Goal: Transaction & Acquisition: Book appointment/travel/reservation

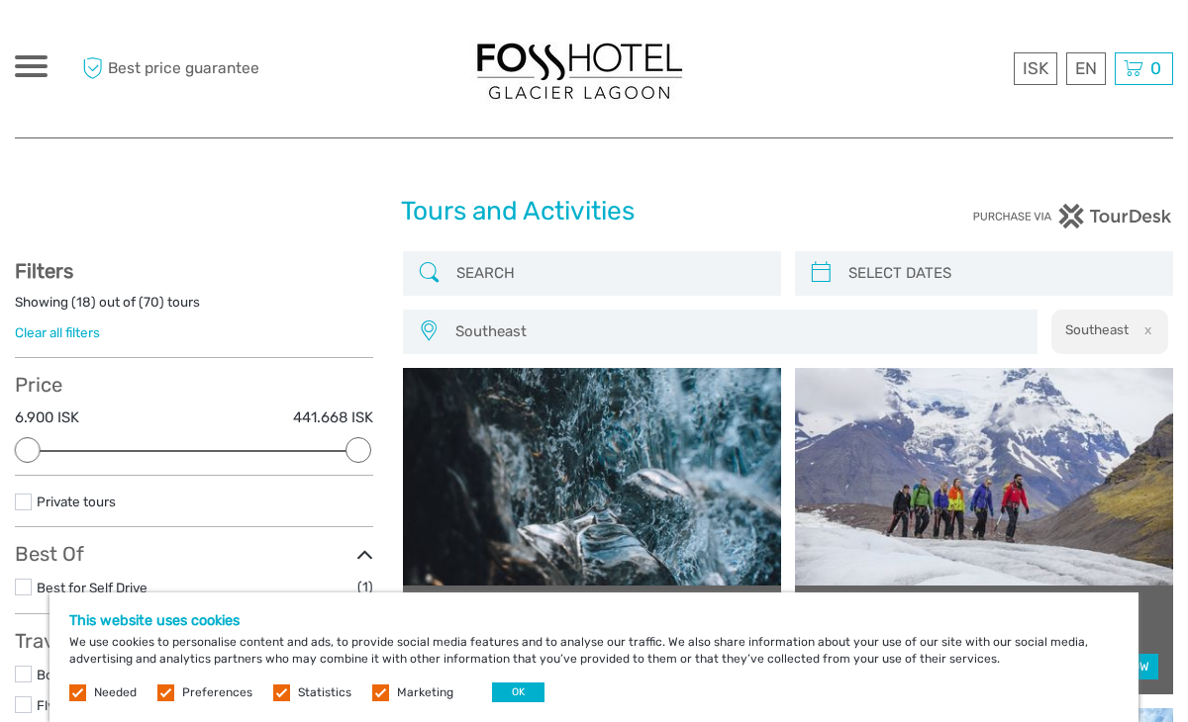
click at [381, 697] on label at bounding box center [380, 693] width 17 height 17
click at [0, 0] on input "checkbox" at bounding box center [0, 0] width 0 height 0
click at [273, 694] on label at bounding box center [281, 693] width 17 height 17
click at [0, 0] on input "checkbox" at bounding box center [0, 0] width 0 height 0
click at [171, 694] on label at bounding box center [165, 693] width 17 height 17
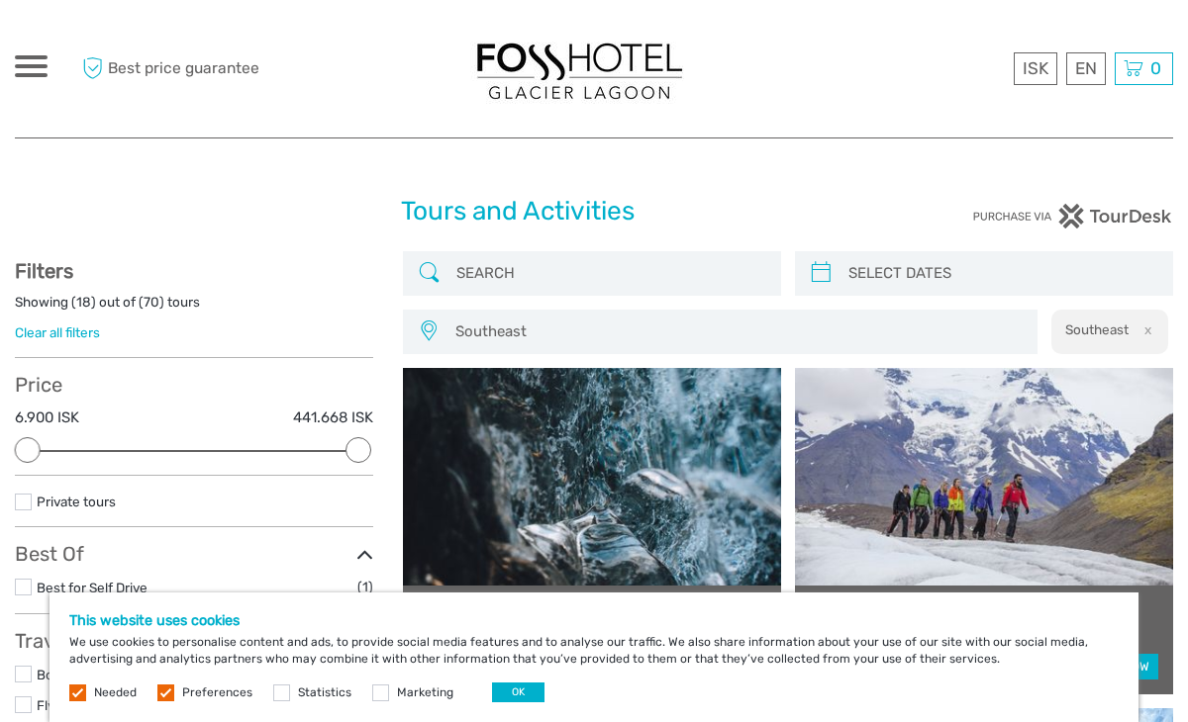
click at [0, 0] on input "checkbox" at bounding box center [0, 0] width 0 height 0
click at [505, 700] on button "OK" at bounding box center [518, 693] width 52 height 20
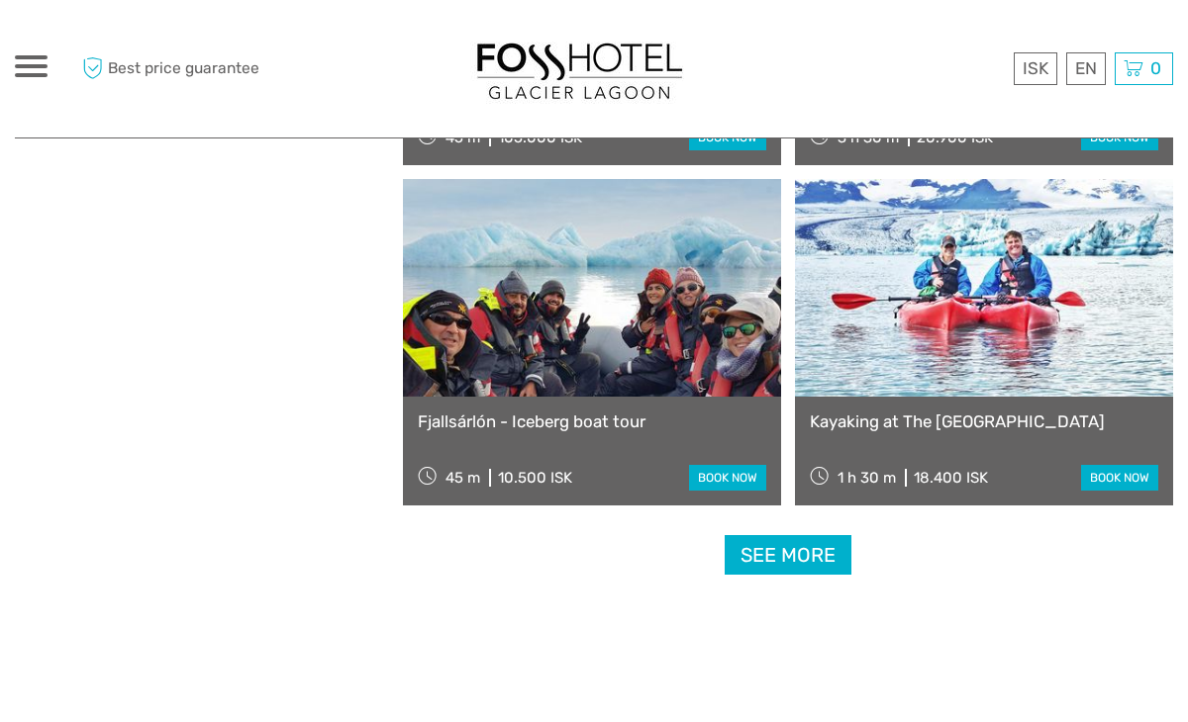
scroll to position [2931, 0]
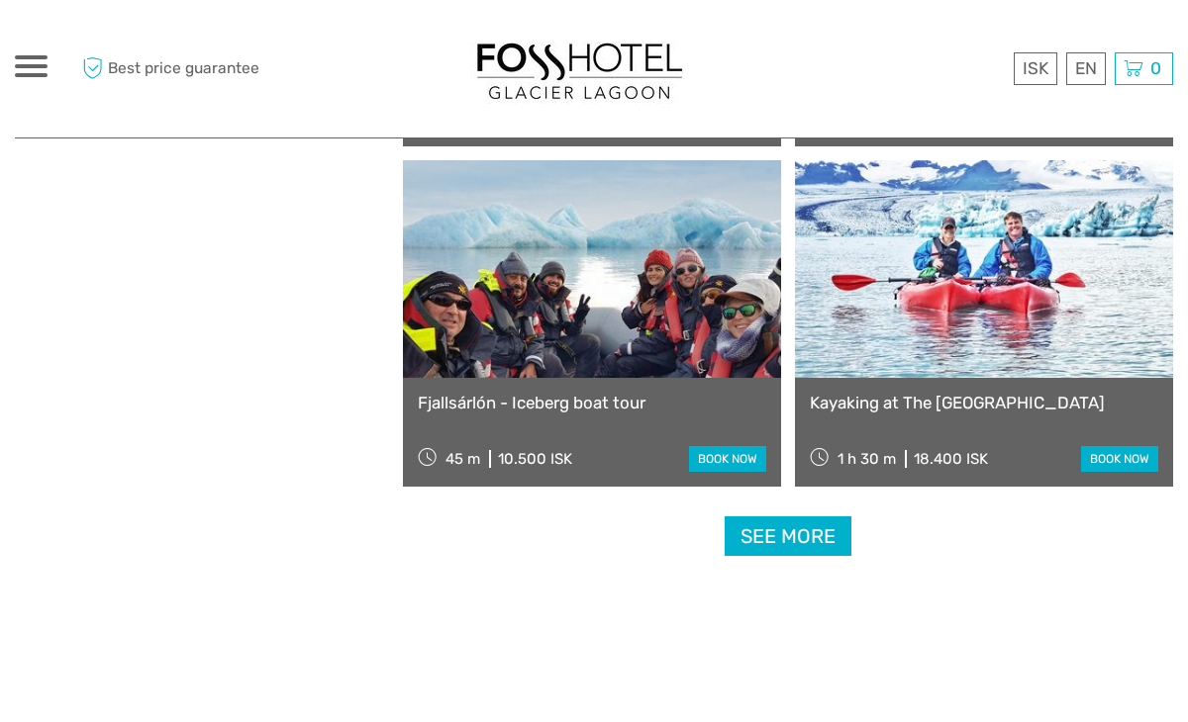
click at [928, 404] on link "Kayaking at The [GEOGRAPHIC_DATA]" at bounding box center [984, 403] width 348 height 20
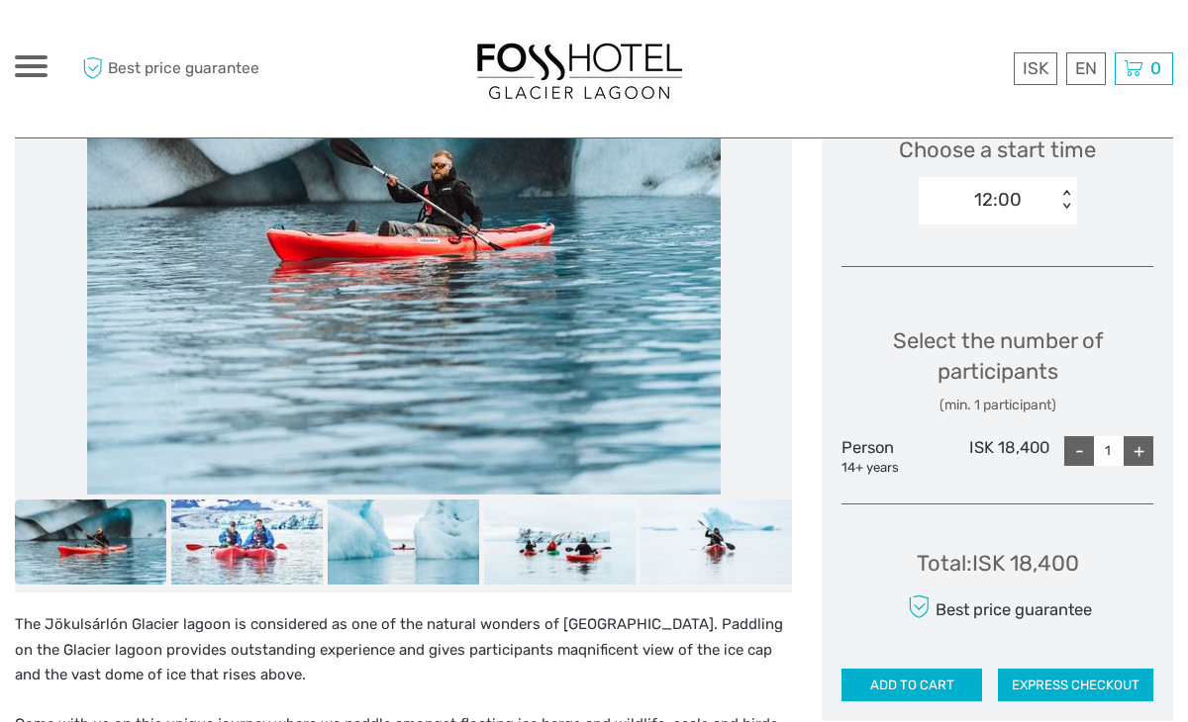
scroll to position [697, 0]
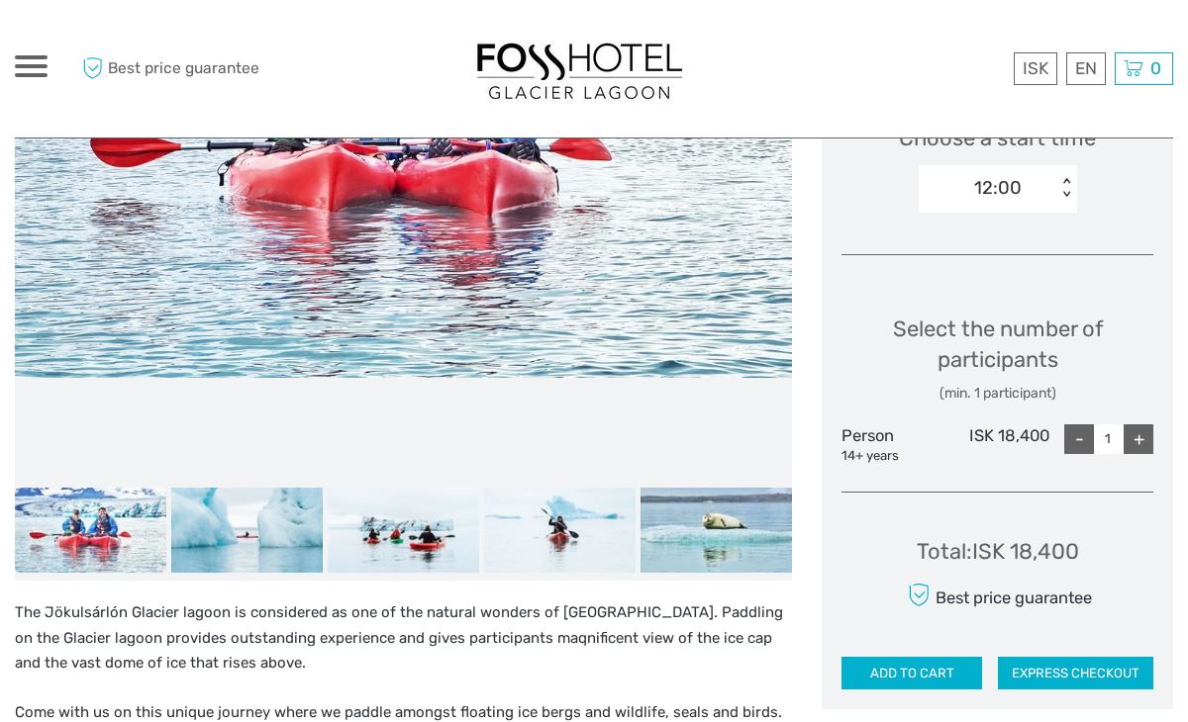
click at [1132, 434] on div "+" at bounding box center [1138, 440] width 30 height 30
click at [1076, 442] on div "-" at bounding box center [1079, 440] width 30 height 30
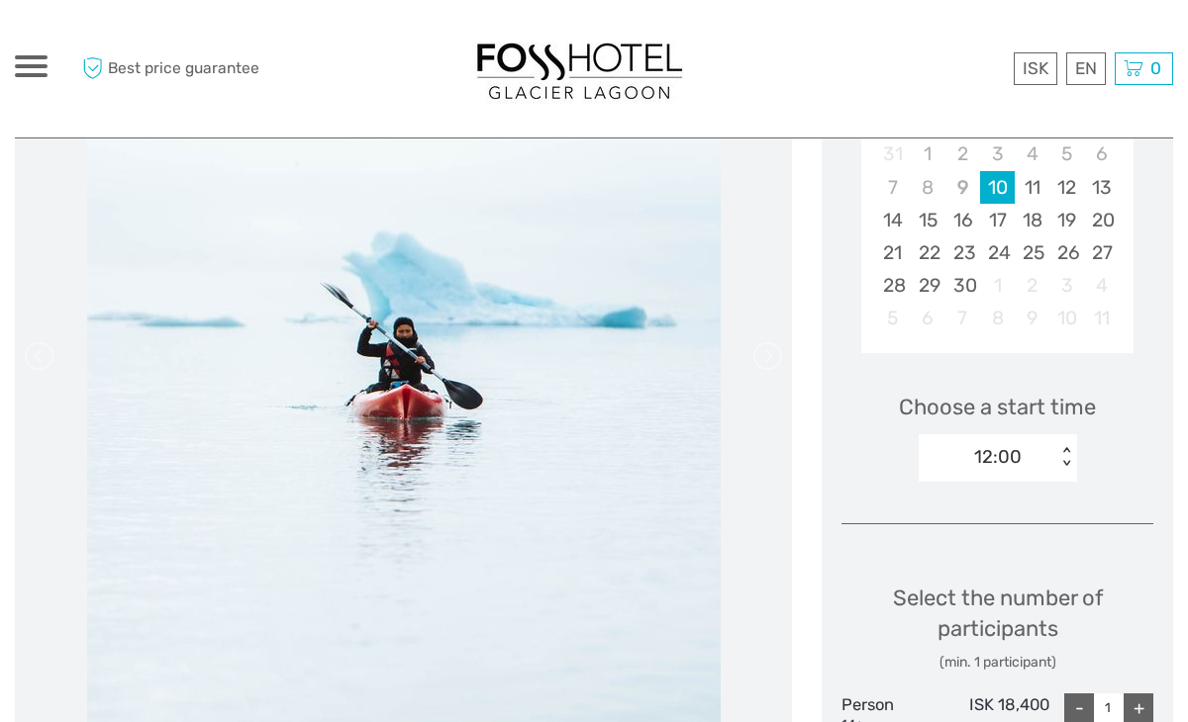
scroll to position [426, 0]
click at [371, 374] on img at bounding box center [403, 358] width 633 height 792
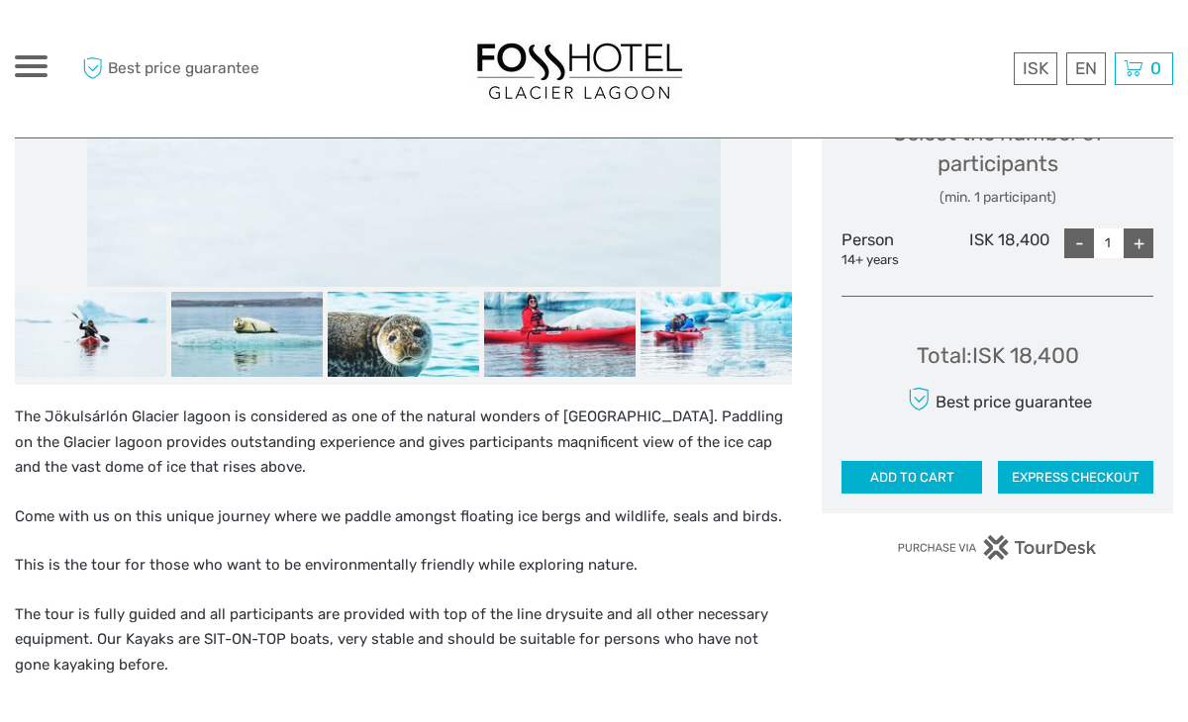
scroll to position [901, 0]
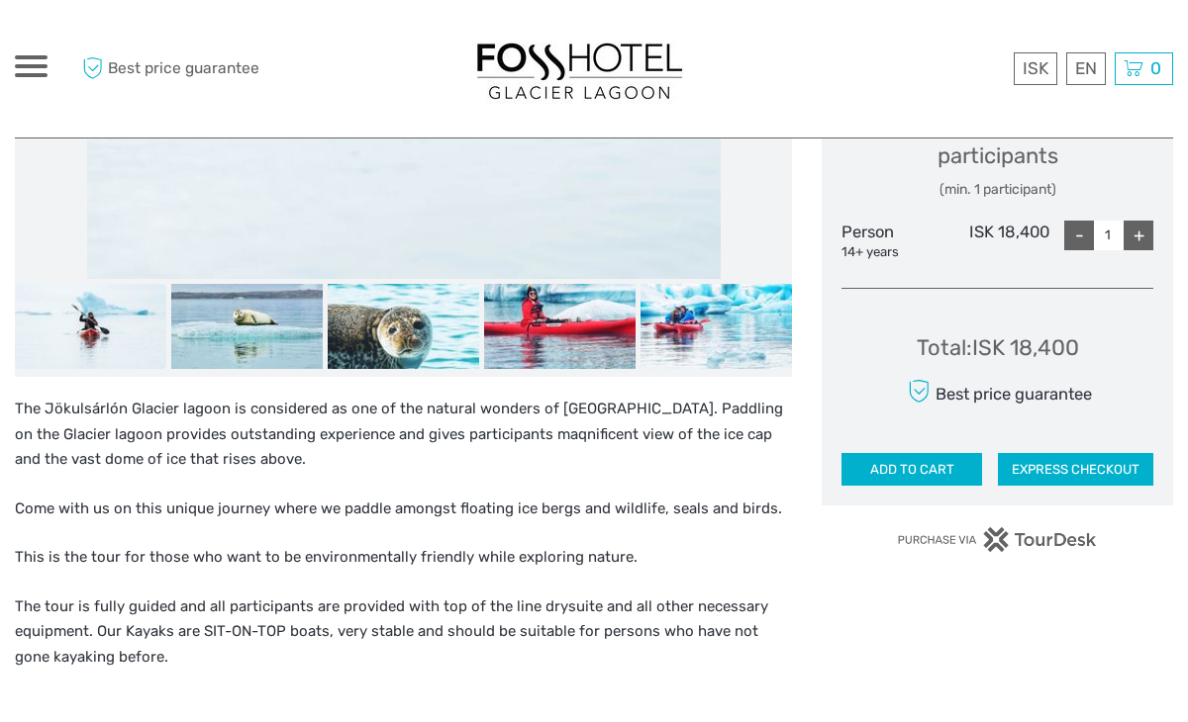
click at [1140, 232] on div "+" at bounding box center [1138, 236] width 30 height 30
type input "2"
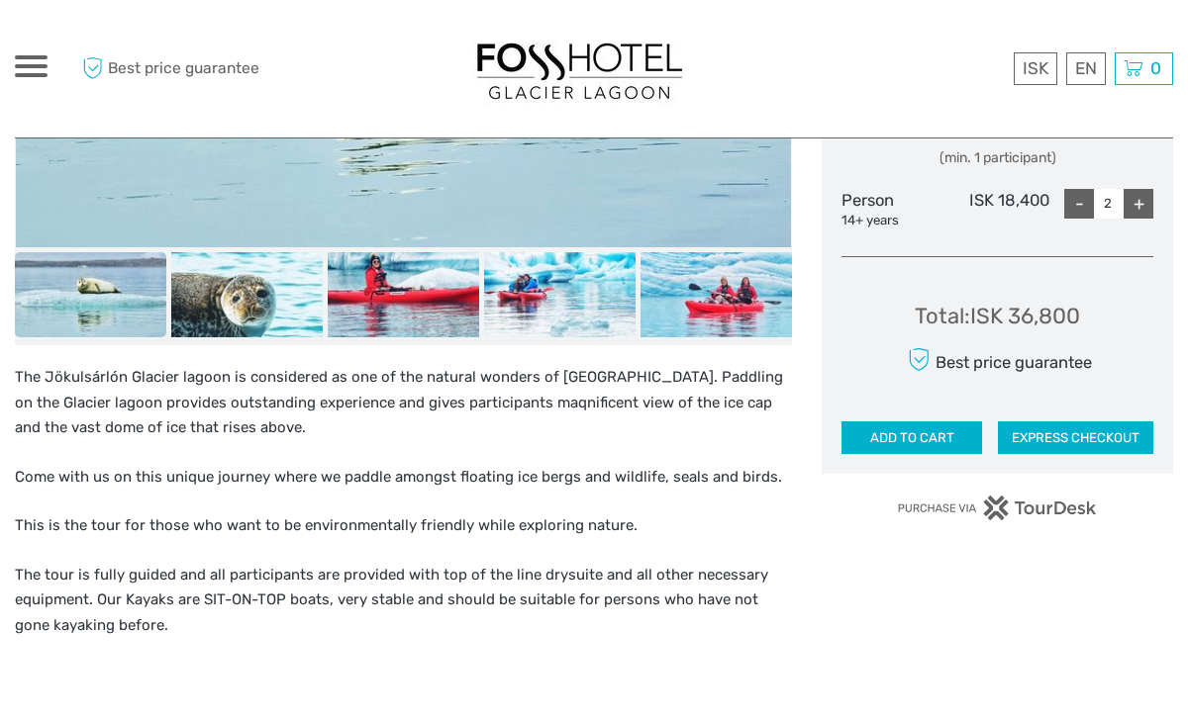
scroll to position [749, 0]
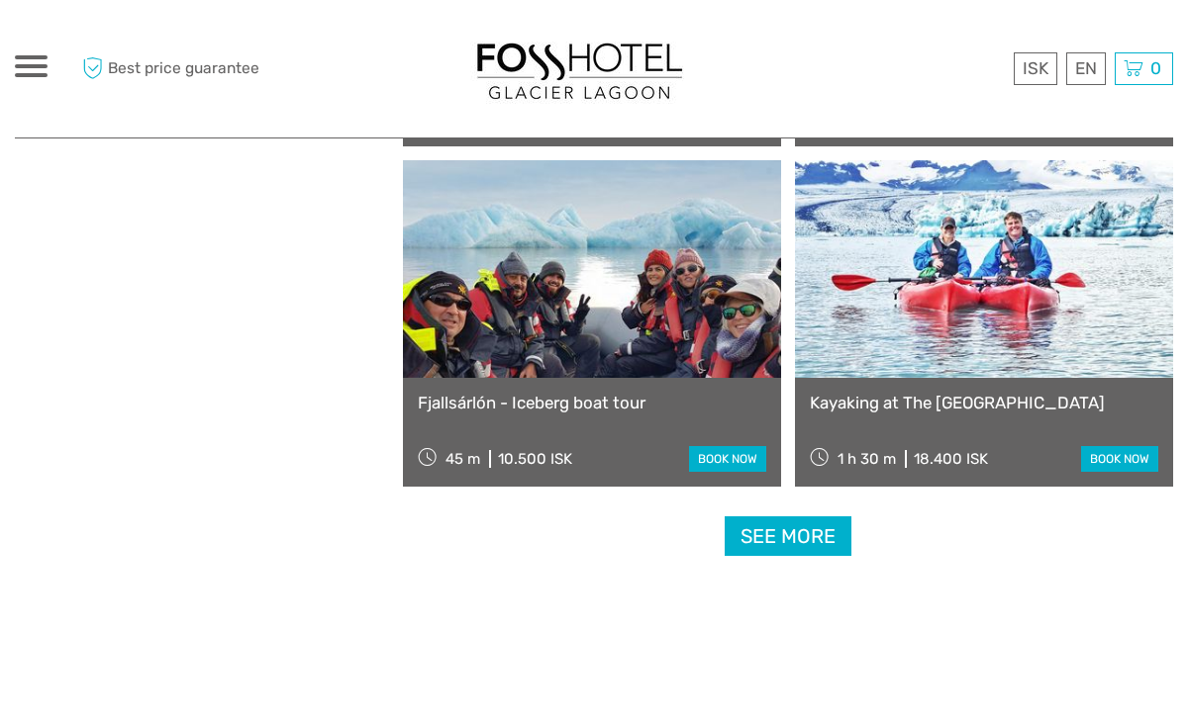
click at [803, 545] on link "See more" at bounding box center [787, 537] width 127 height 41
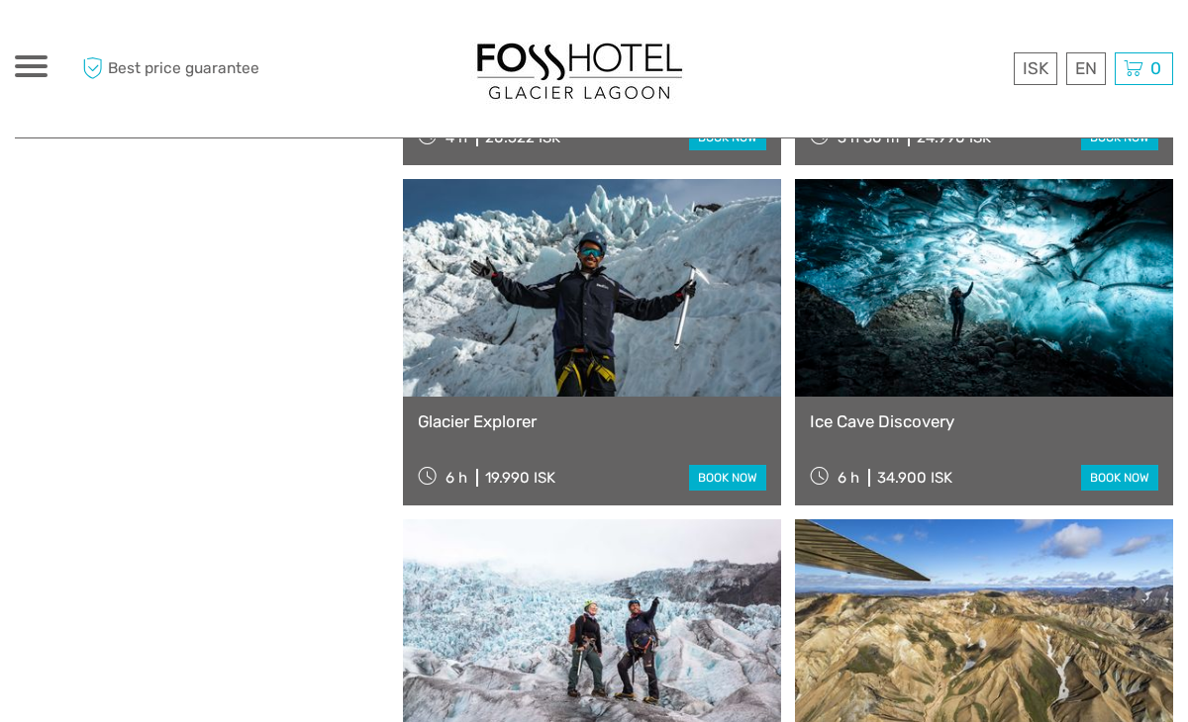
scroll to position [1554, 0]
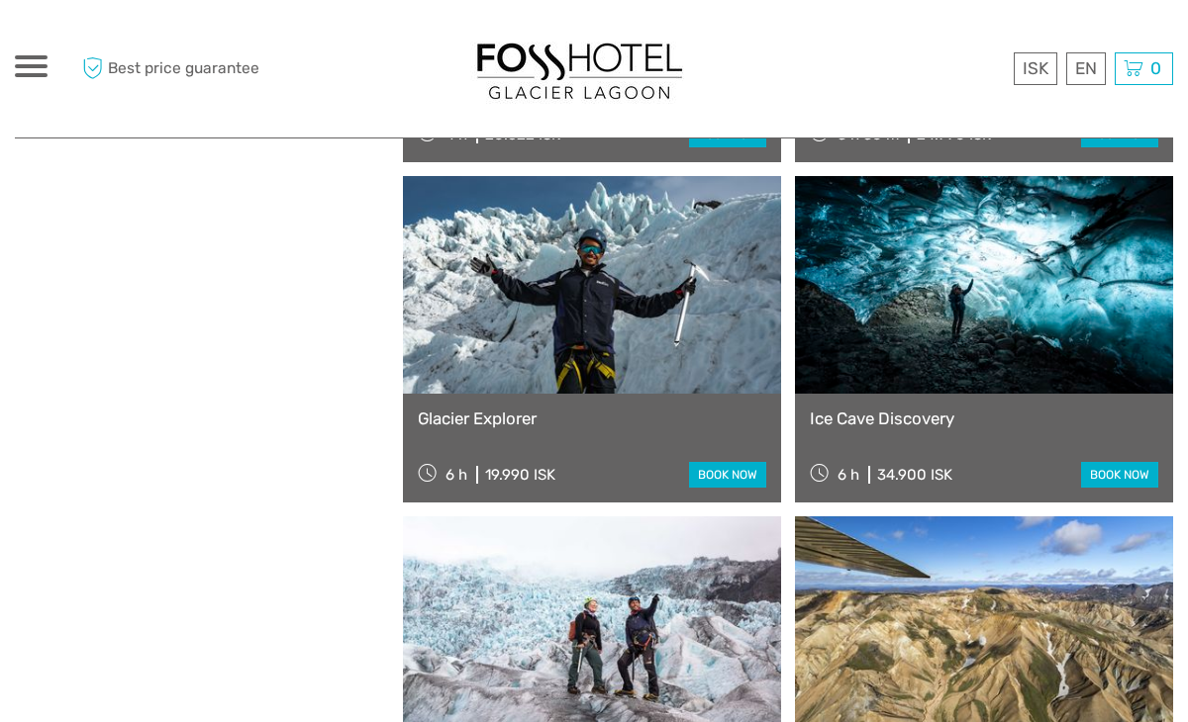
click at [886, 417] on link "Ice Cave Discovery" at bounding box center [984, 419] width 348 height 20
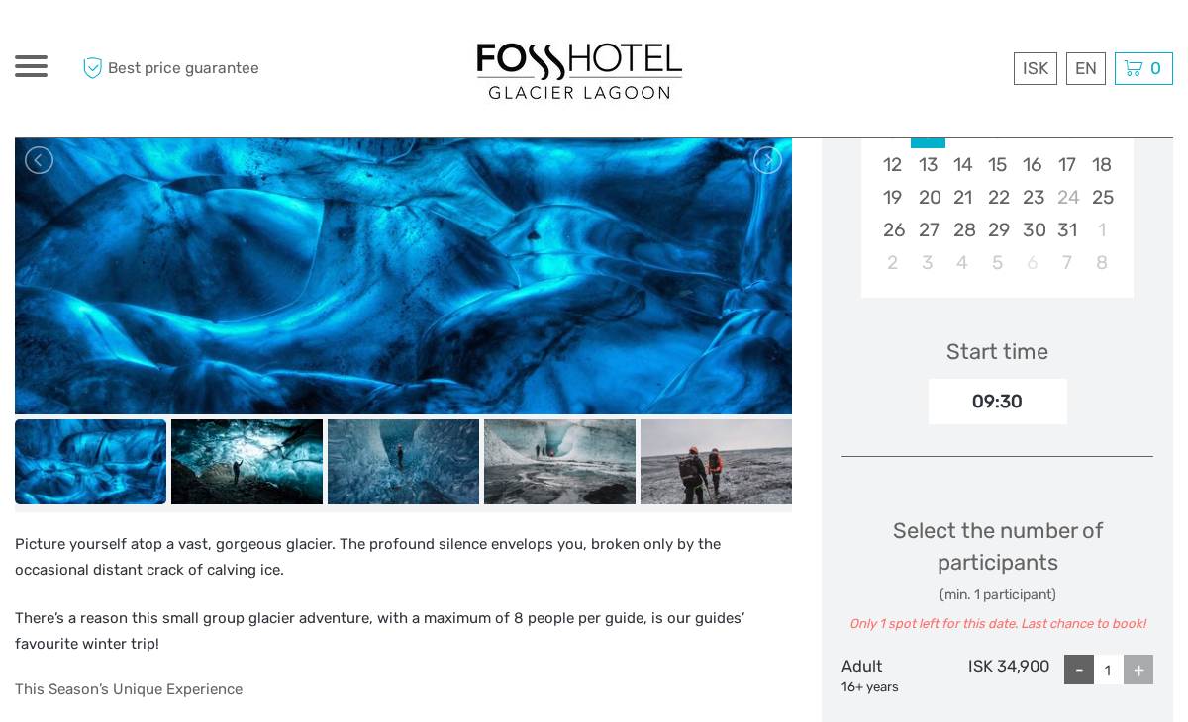
scroll to position [484, 0]
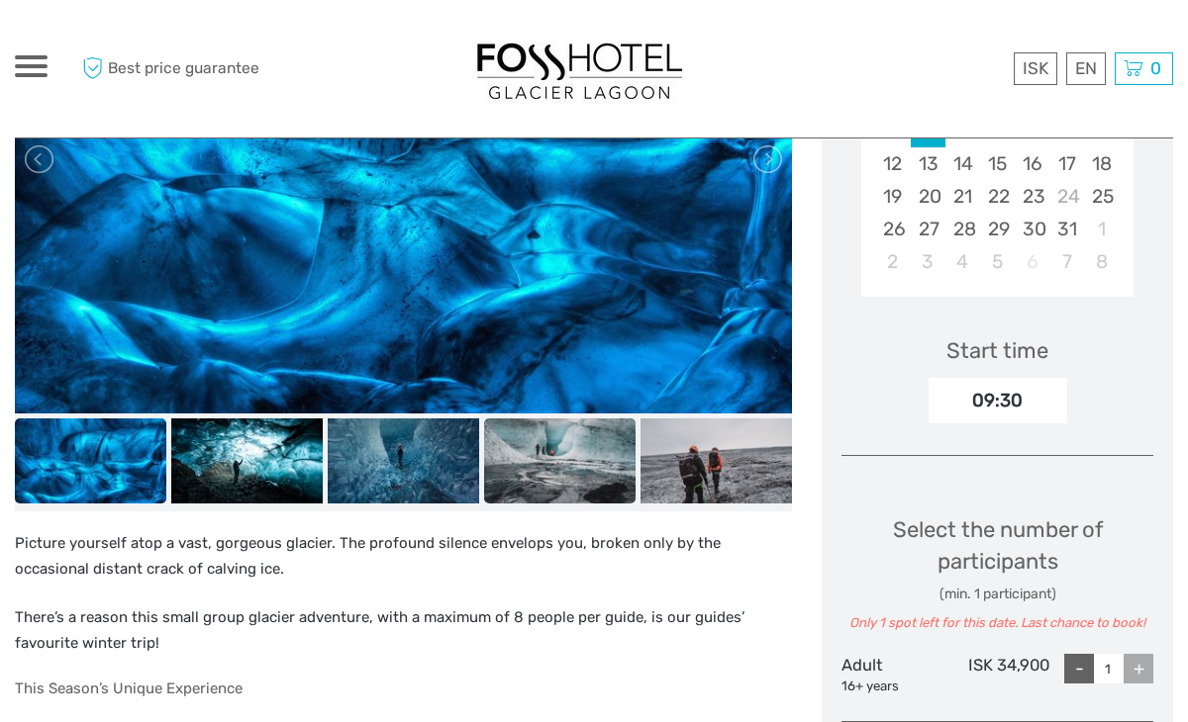
click at [559, 487] on img at bounding box center [559, 461] width 151 height 85
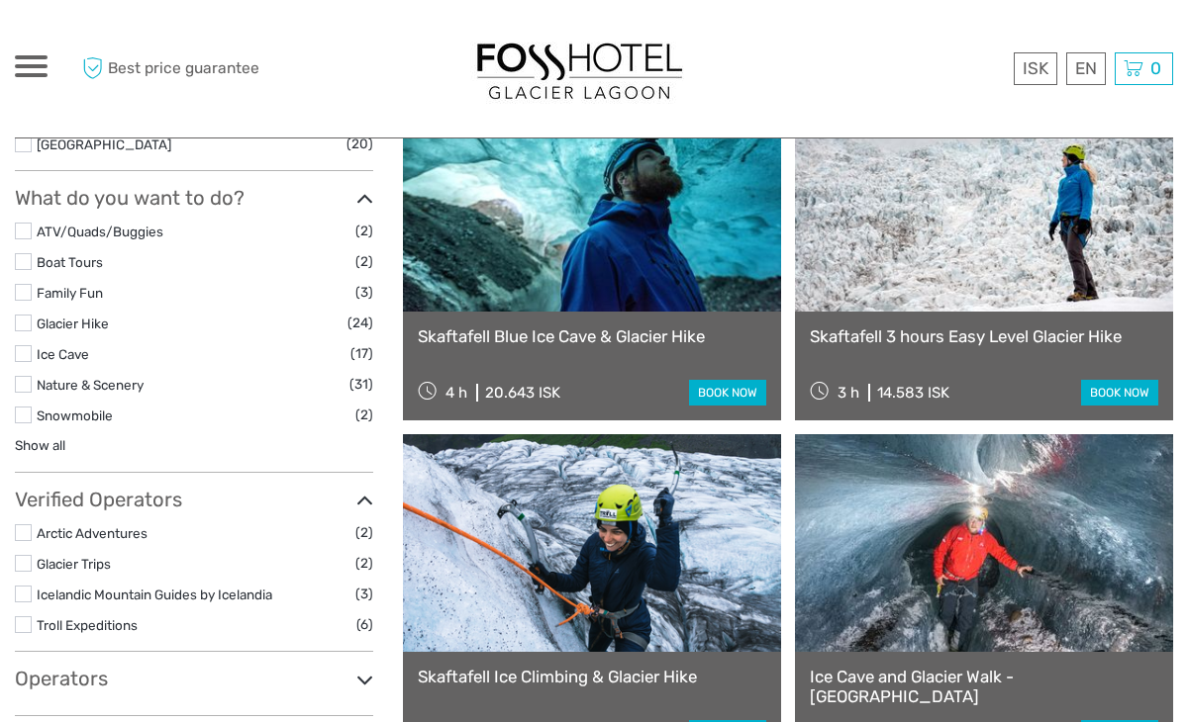
scroll to position [946, 0]
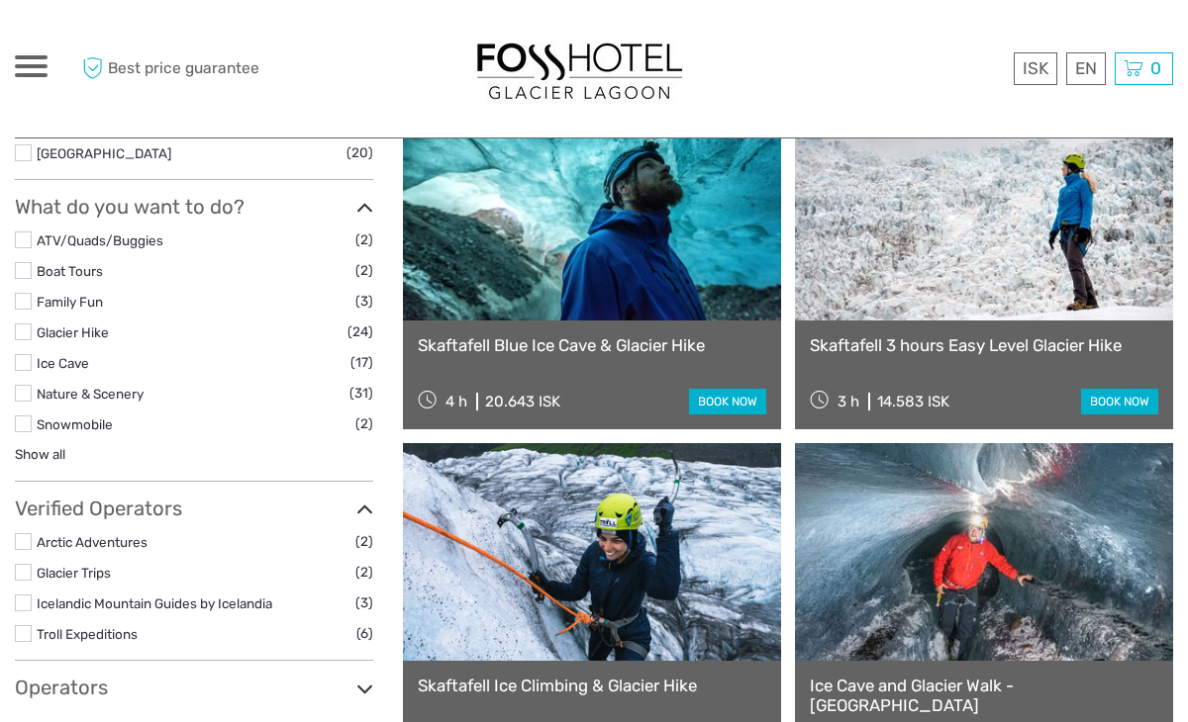
click at [609, 334] on div "Skaftafell Blue Ice Cave & Glacier Hike 4 h 20.643 ISK book now" at bounding box center [592, 375] width 378 height 109
click at [692, 267] on link at bounding box center [592, 212] width 378 height 218
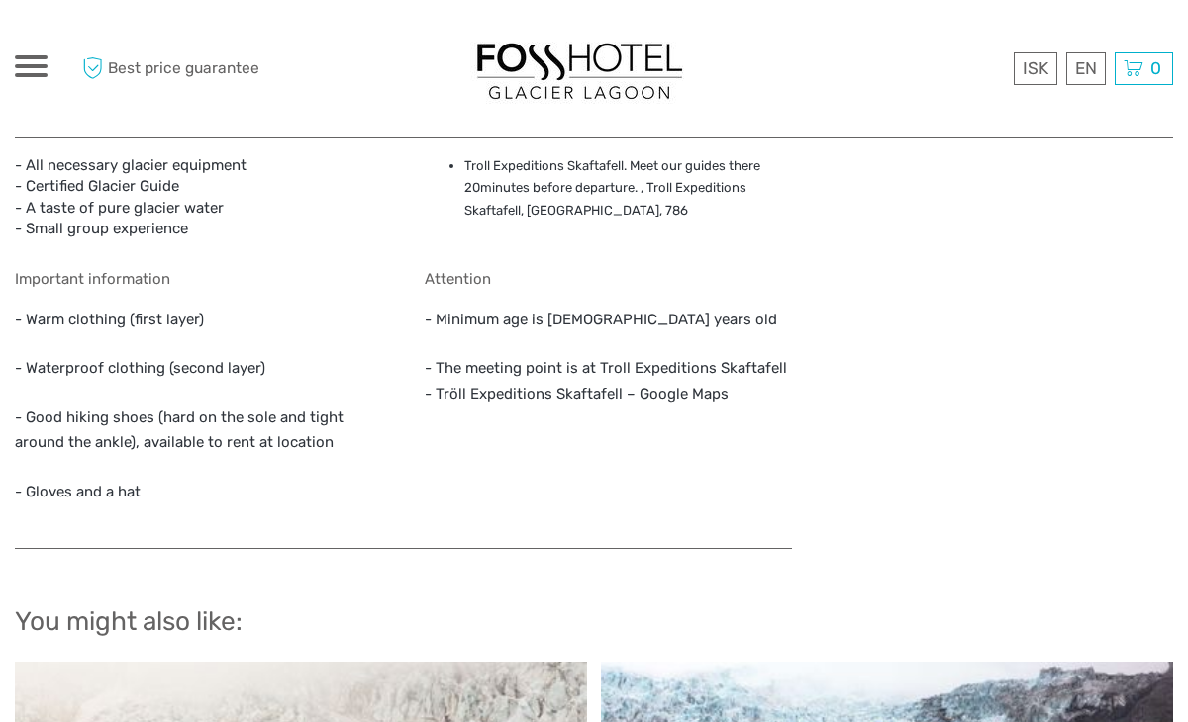
scroll to position [2036, 0]
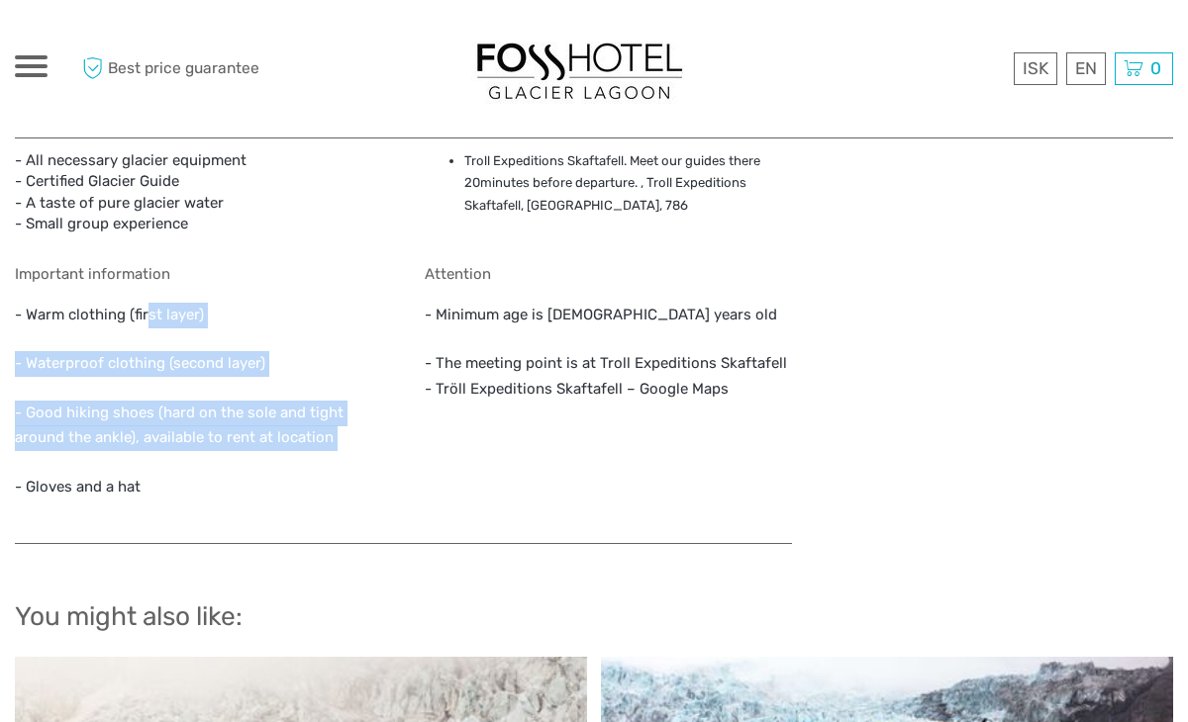
drag, startPoint x: 146, startPoint y: 292, endPoint x: 332, endPoint y: 436, distance: 234.8
click at [332, 436] on div "Important information - Warm clothing (first layer) - Waterproof clothing (seco…" at bounding box center [199, 394] width 368 height 259
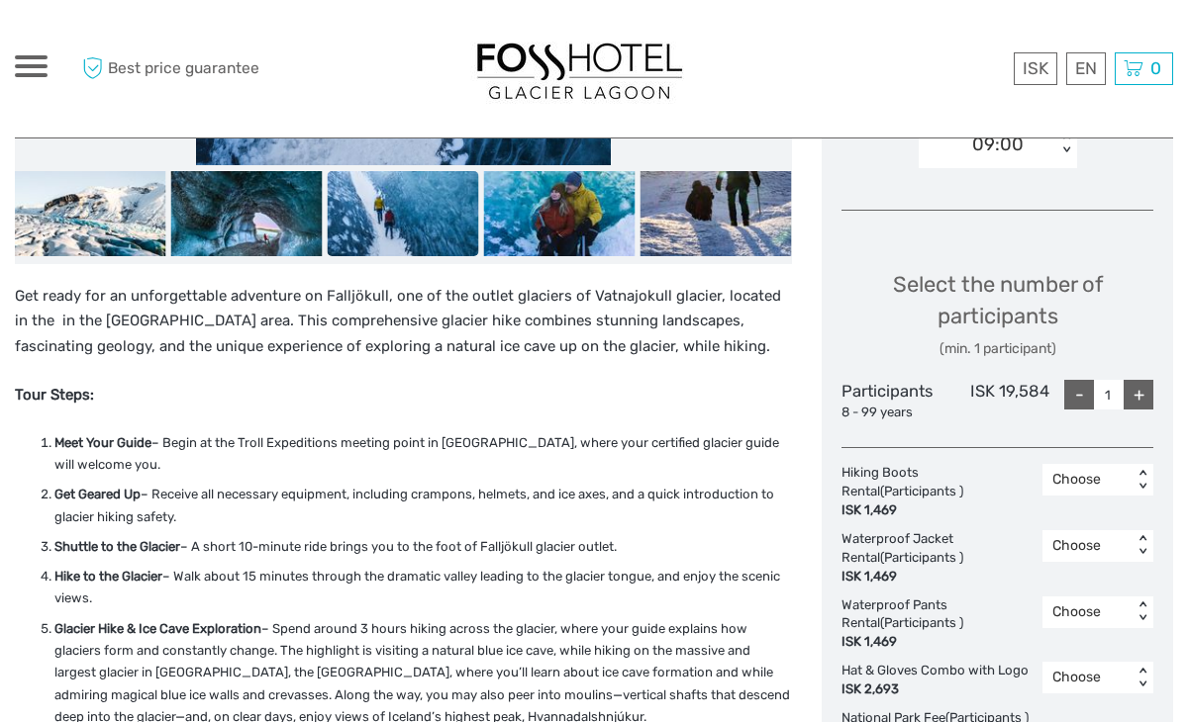
scroll to position [744, 0]
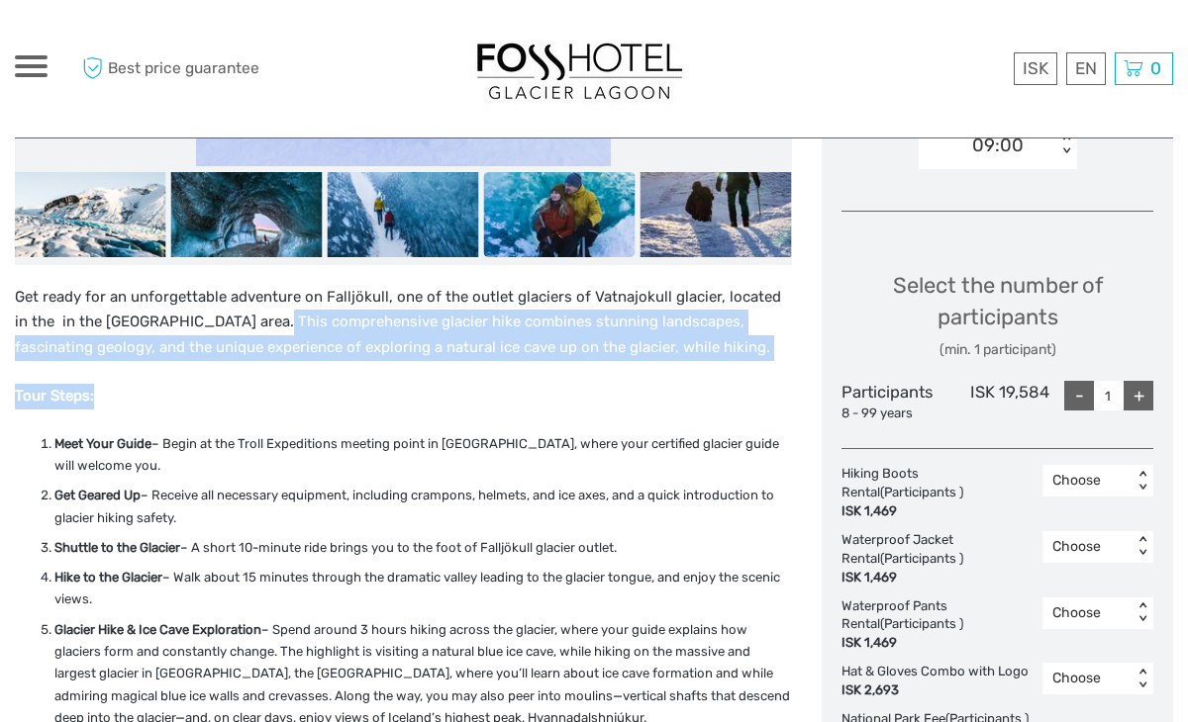
drag, startPoint x: 235, startPoint y: 319, endPoint x: 384, endPoint y: 414, distance: 177.1
click at [384, 414] on div "Get ready for an unforgettable adventure on Falljökull, one of the outlet glaci…" at bounding box center [403, 669] width 777 height 769
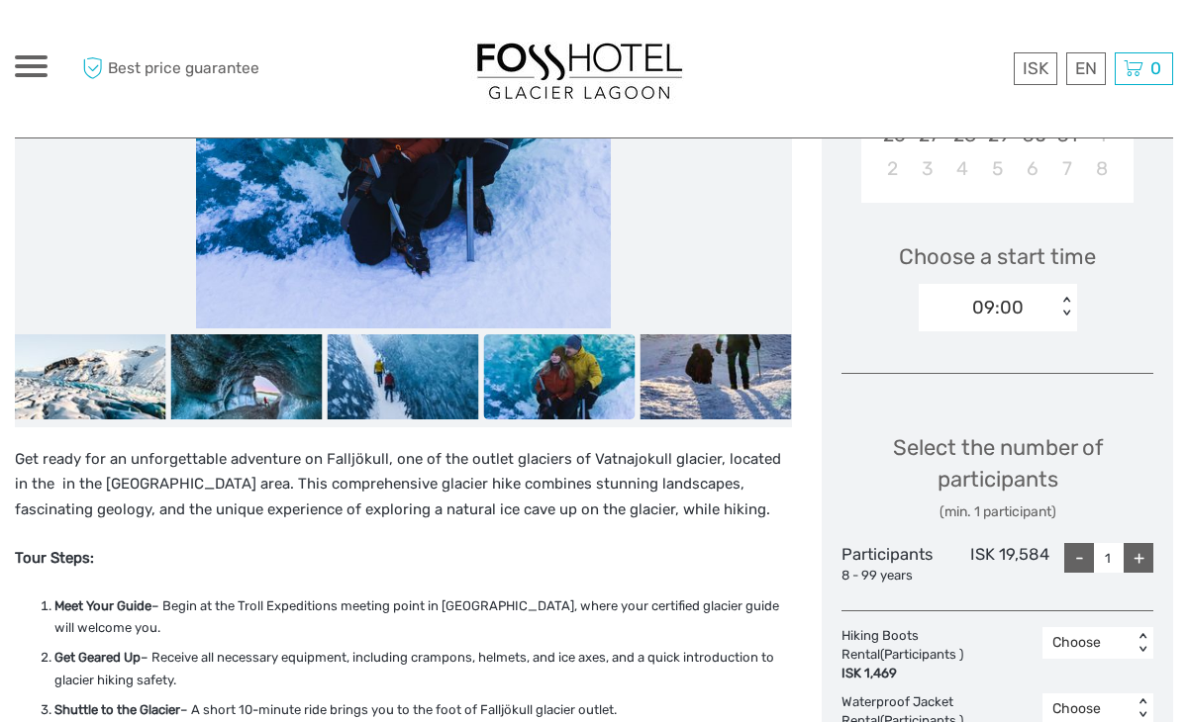
scroll to position [577, 0]
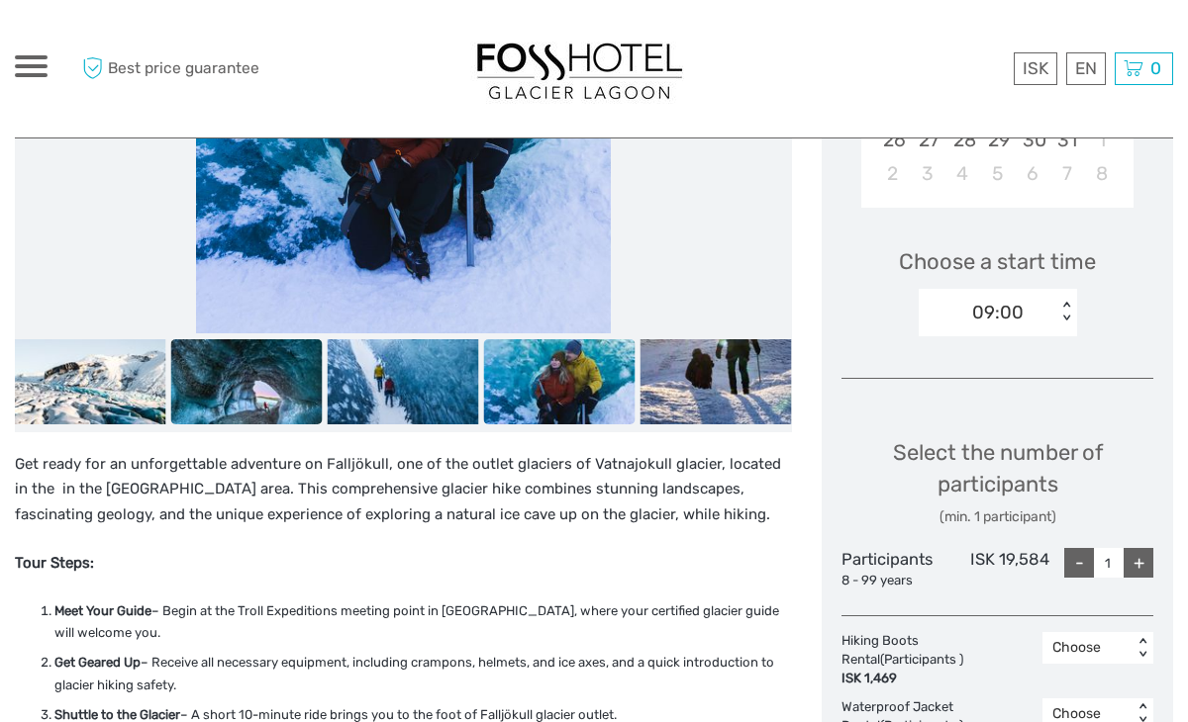
click at [259, 406] on img at bounding box center [246, 381] width 151 height 85
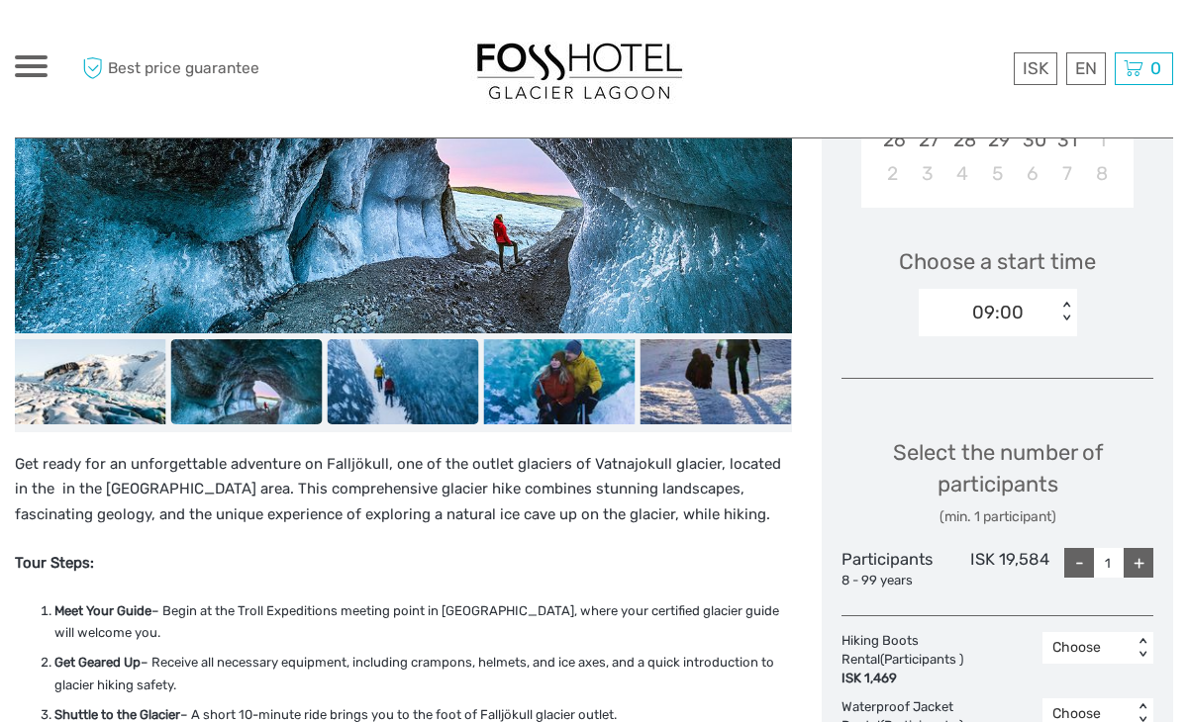
click at [369, 394] on img at bounding box center [403, 381] width 151 height 85
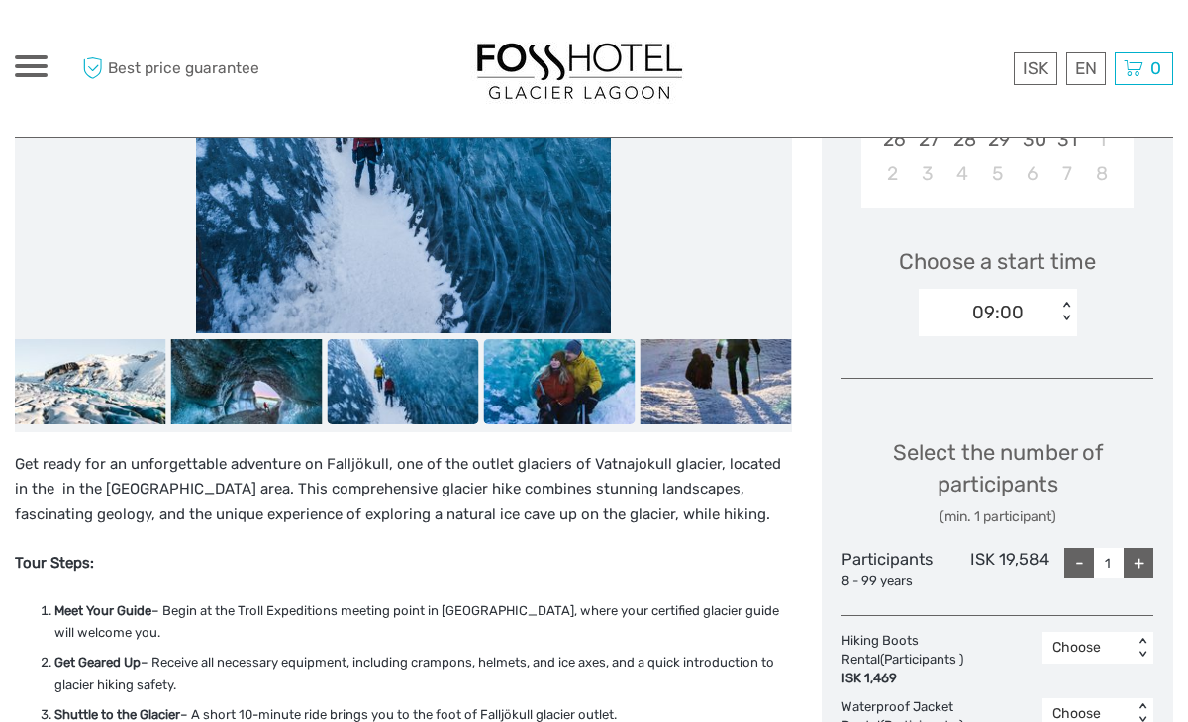
click at [501, 396] on img at bounding box center [559, 381] width 151 height 85
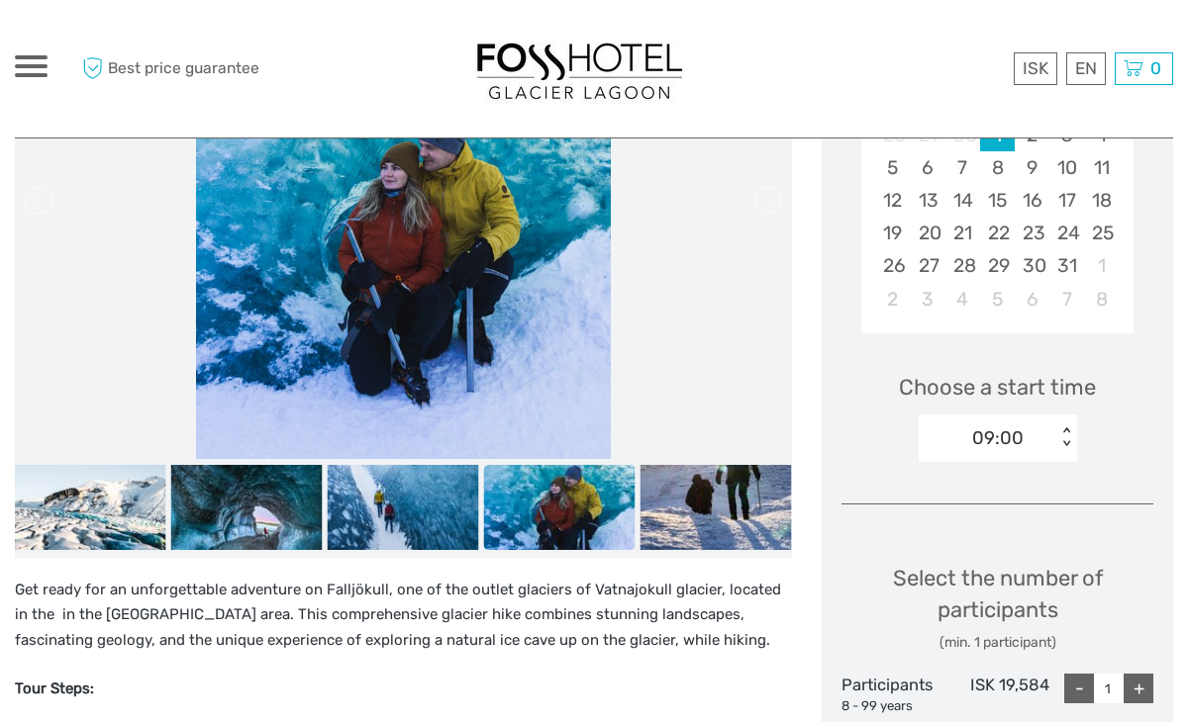
scroll to position [449, 0]
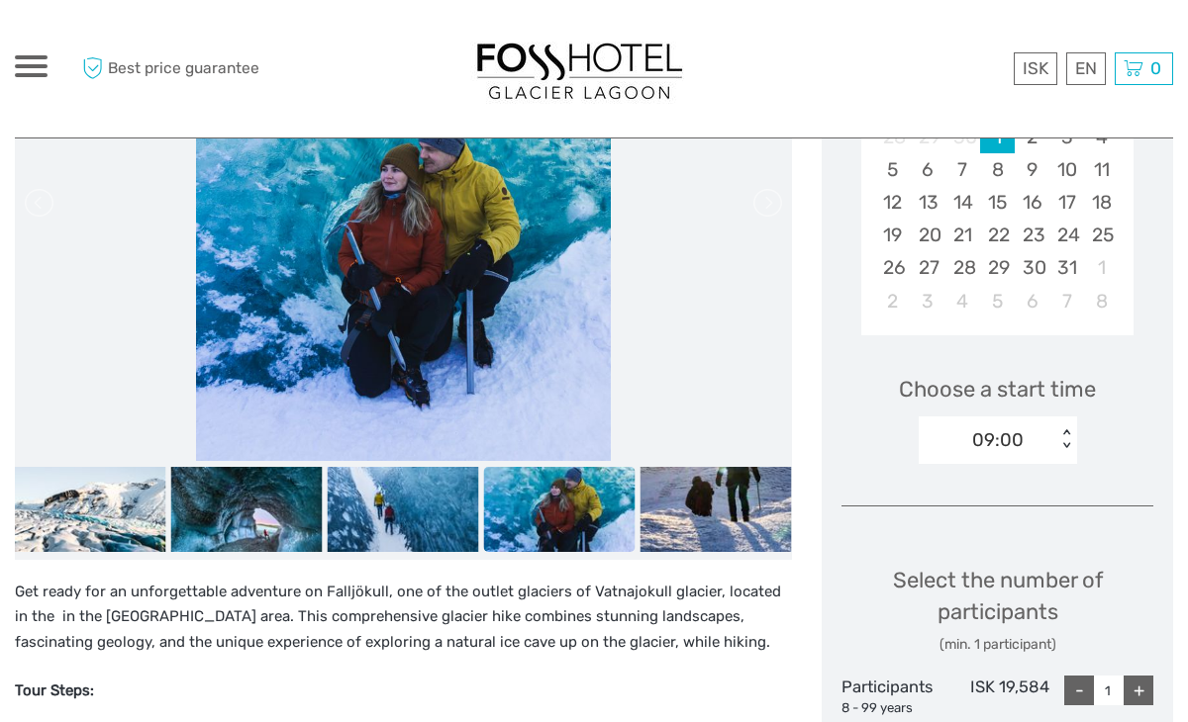
click at [727, 551] on ul at bounding box center [250, 513] width 1096 height 93
click at [737, 516] on img at bounding box center [715, 509] width 151 height 85
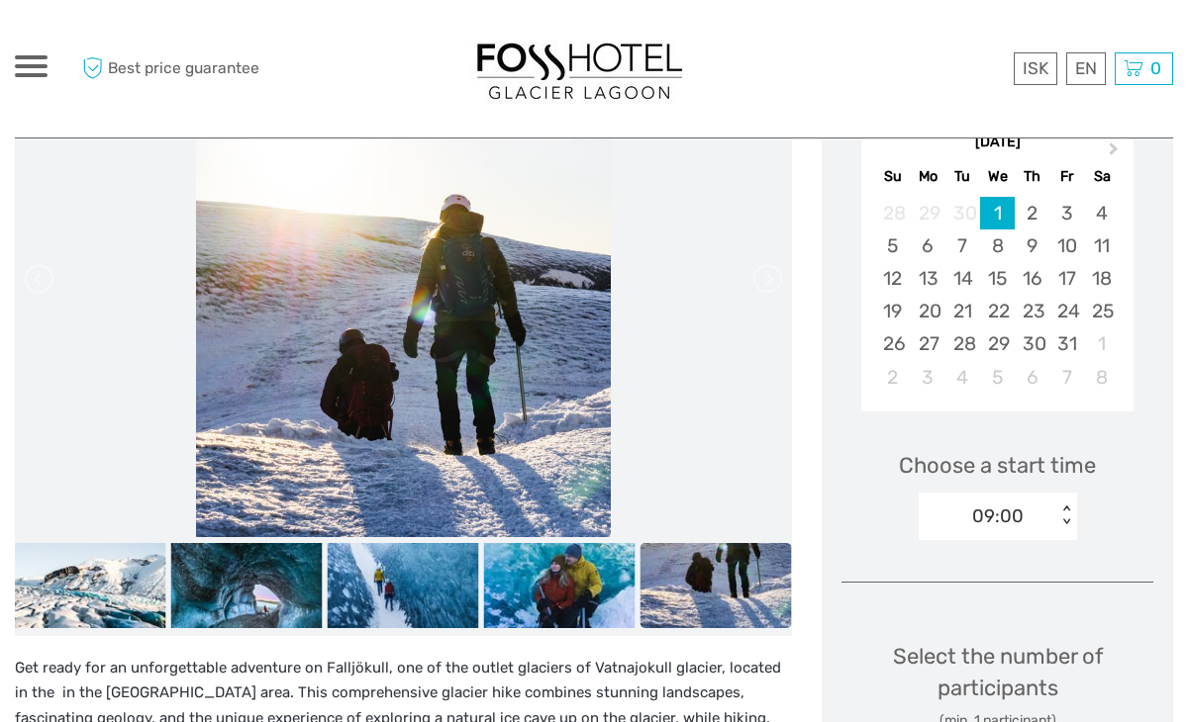
scroll to position [369, 0]
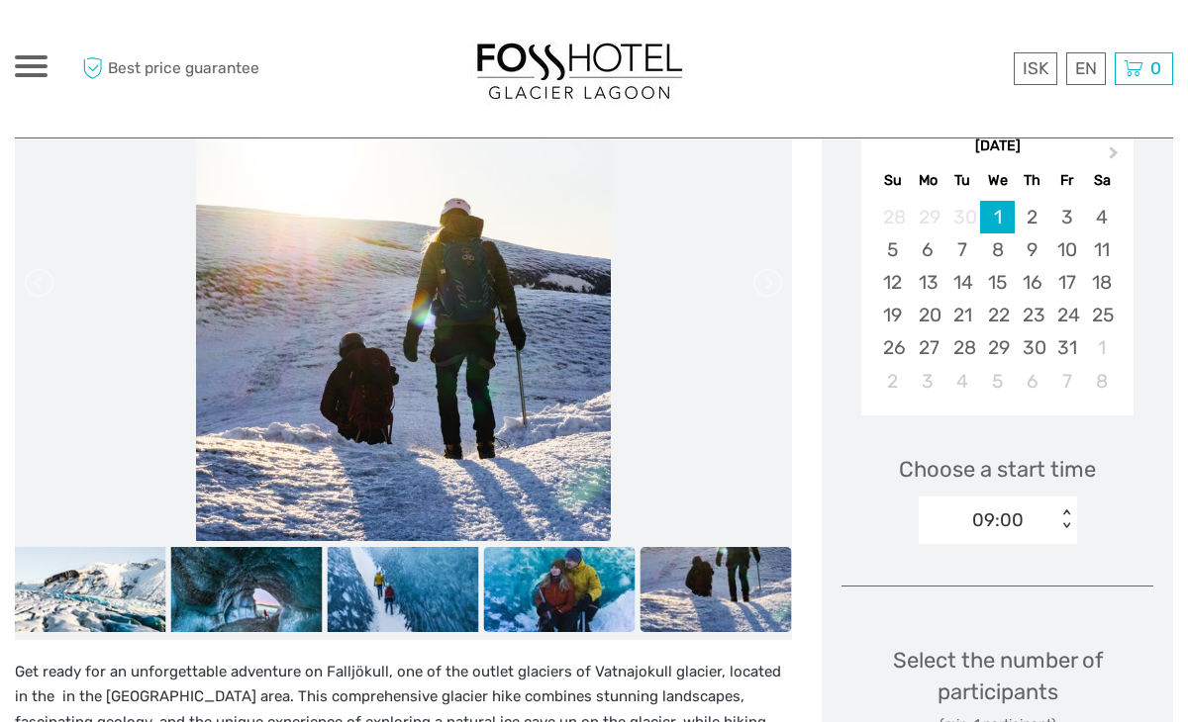
click at [588, 601] on img at bounding box center [559, 589] width 151 height 85
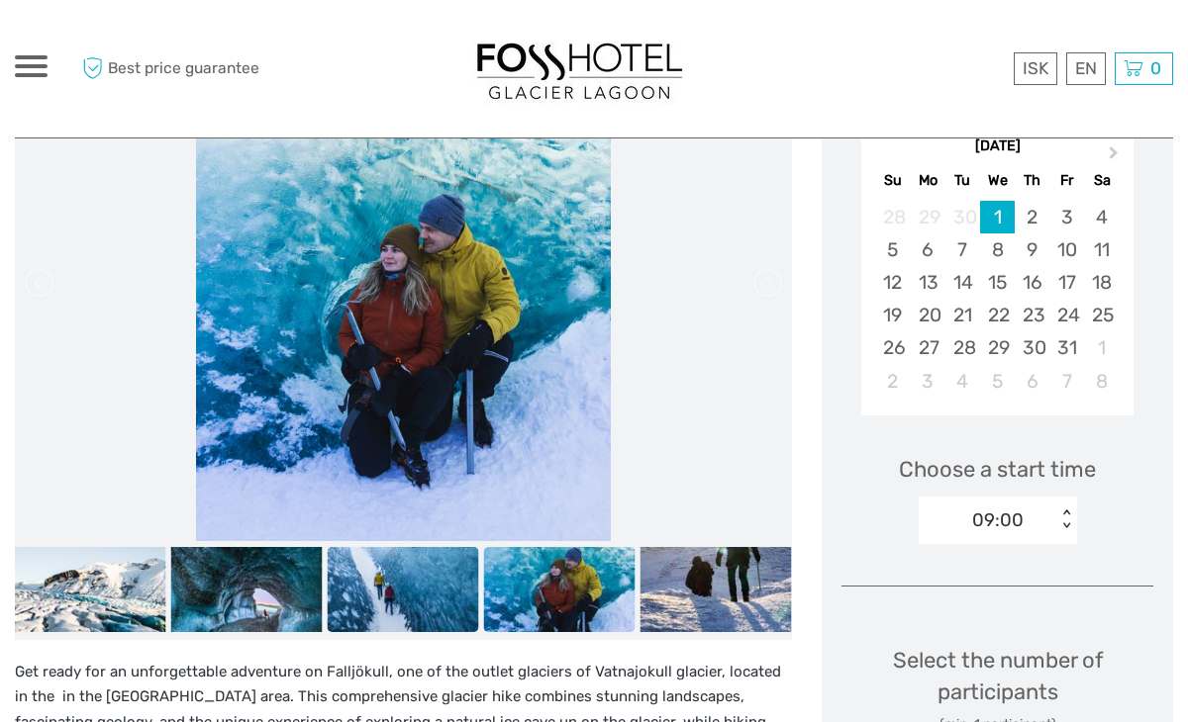
click at [435, 581] on img at bounding box center [403, 589] width 151 height 85
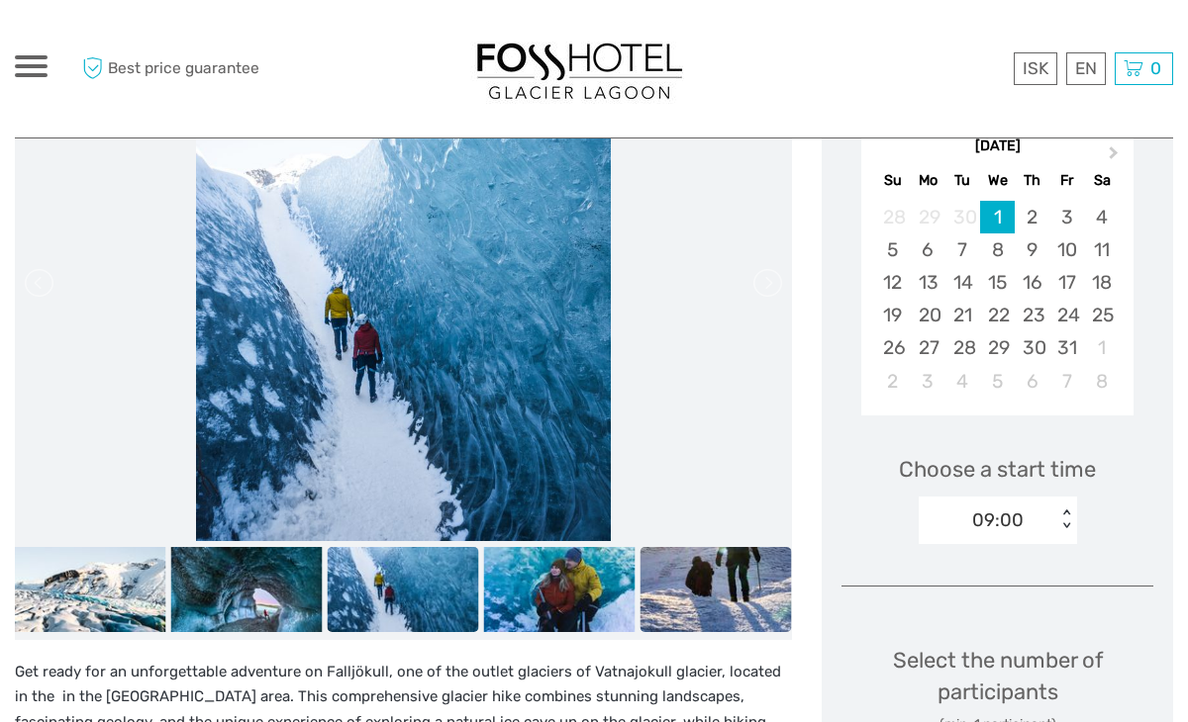
click at [731, 599] on img at bounding box center [715, 589] width 151 height 85
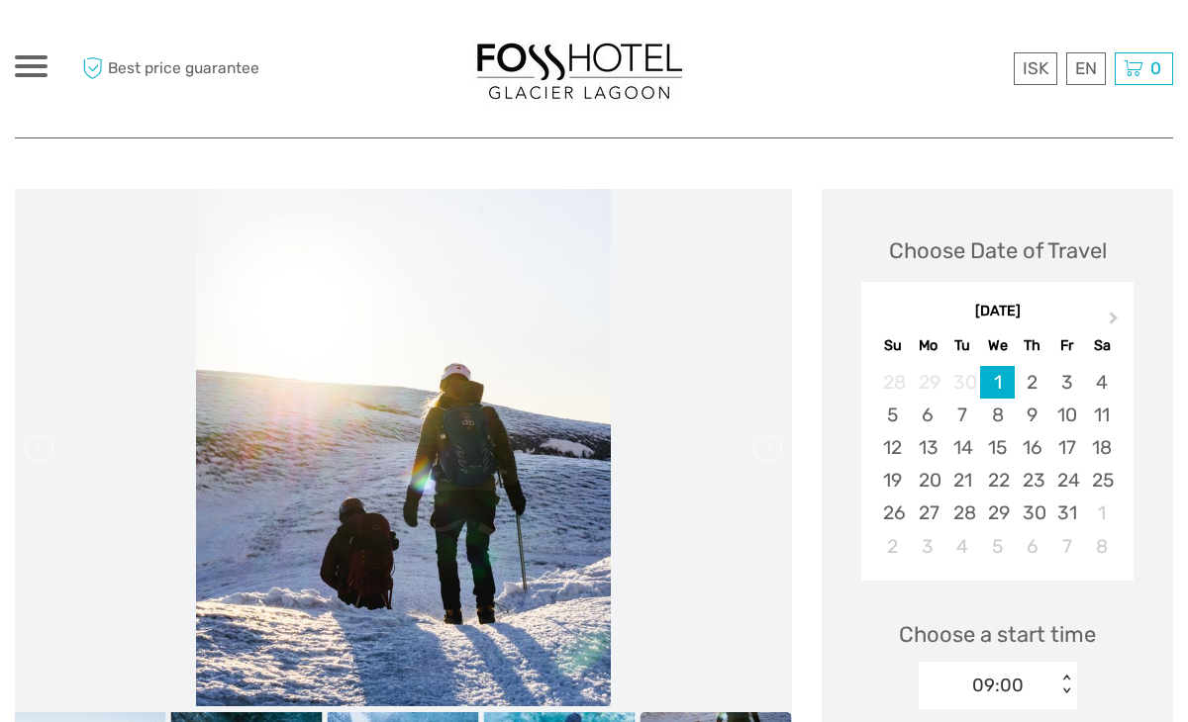
scroll to position [196, 0]
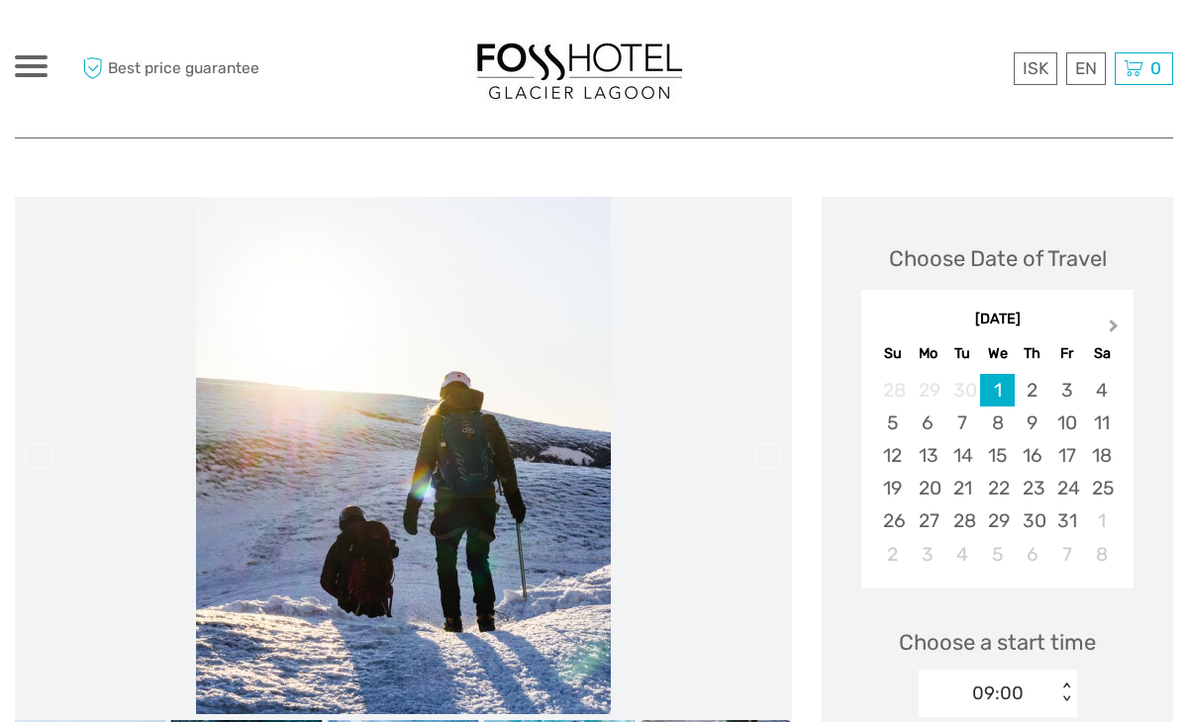
click at [1113, 329] on span "Next Month" at bounding box center [1113, 330] width 0 height 29
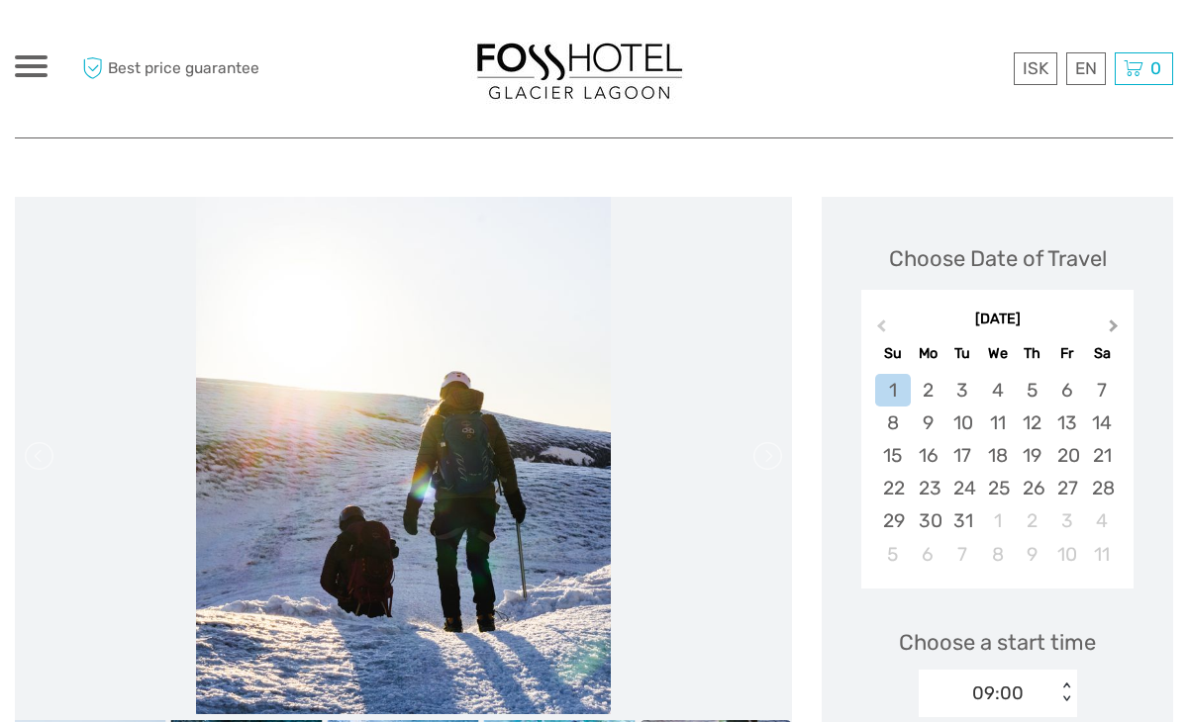
click at [1113, 329] on span "Next Month" at bounding box center [1113, 330] width 0 height 29
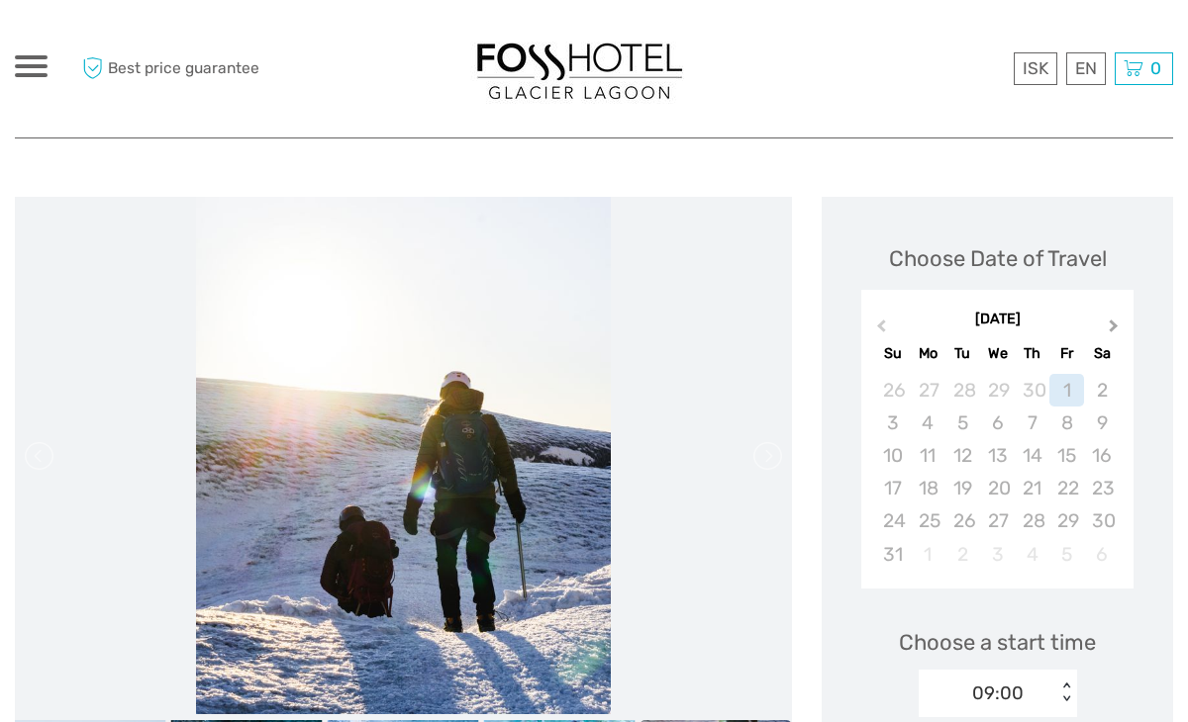
click at [1113, 329] on span "Next Month" at bounding box center [1113, 330] width 0 height 29
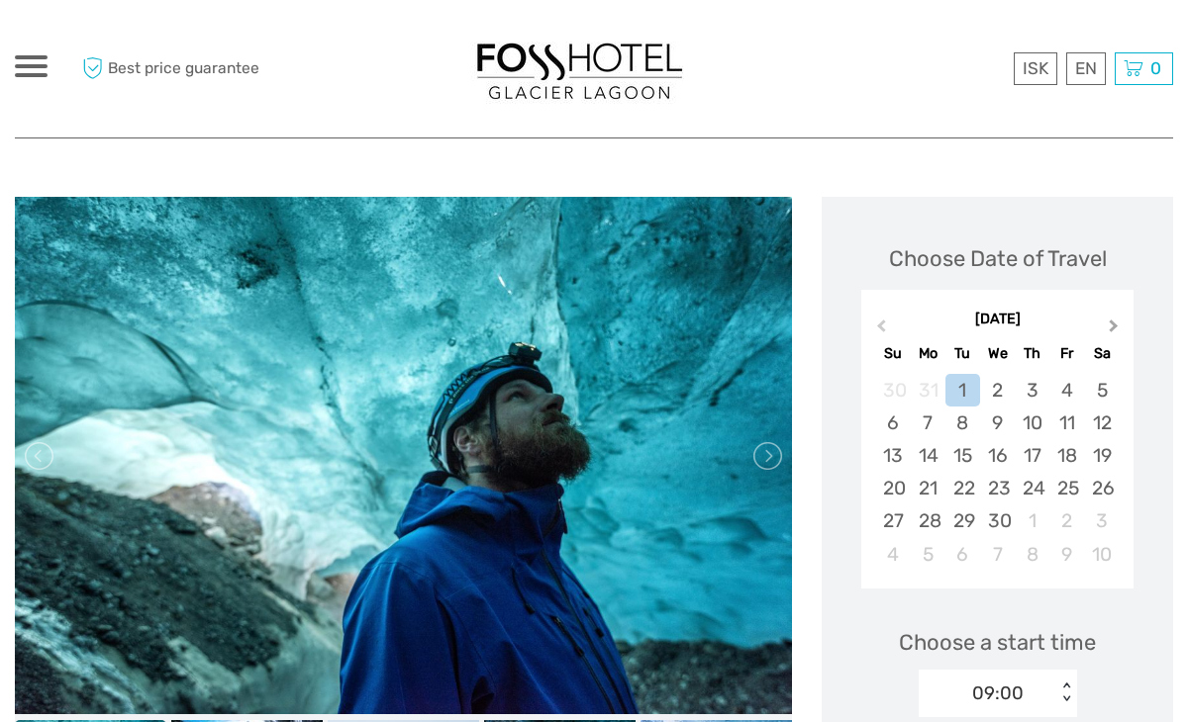
click at [1113, 329] on span "Next Month" at bounding box center [1113, 330] width 0 height 29
click at [881, 331] on span "Previous Month" at bounding box center [881, 330] width 0 height 29
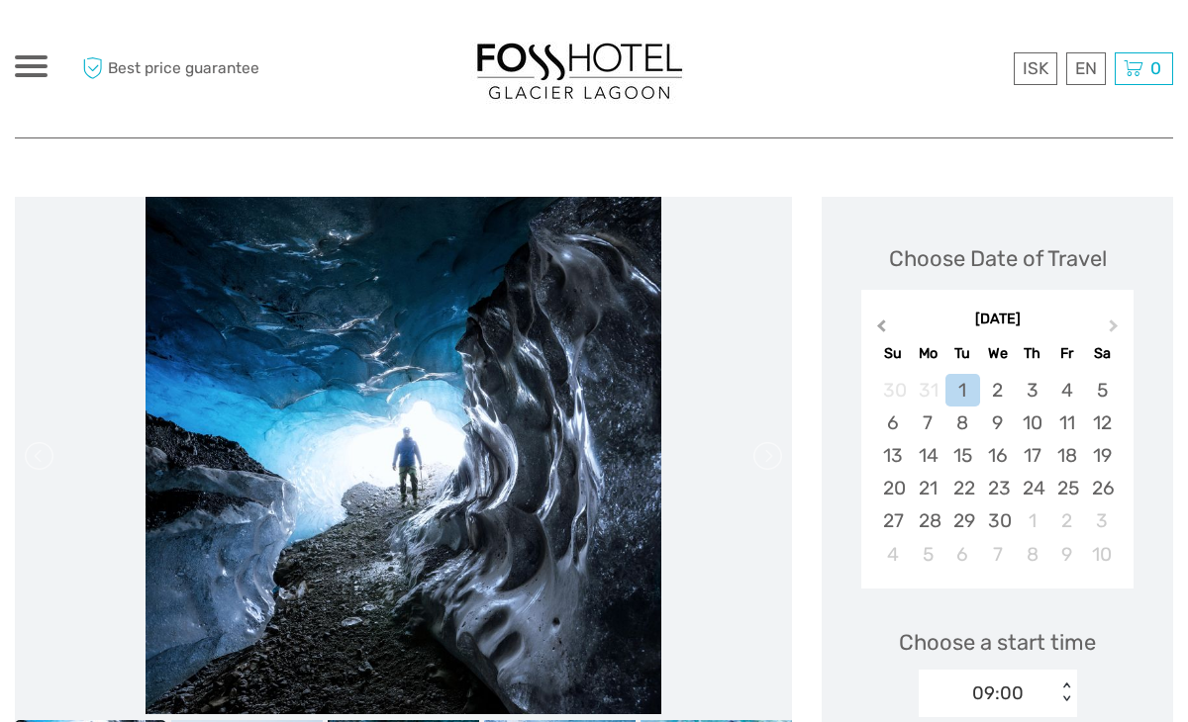
click at [879, 333] on button "Previous Month" at bounding box center [879, 331] width 32 height 32
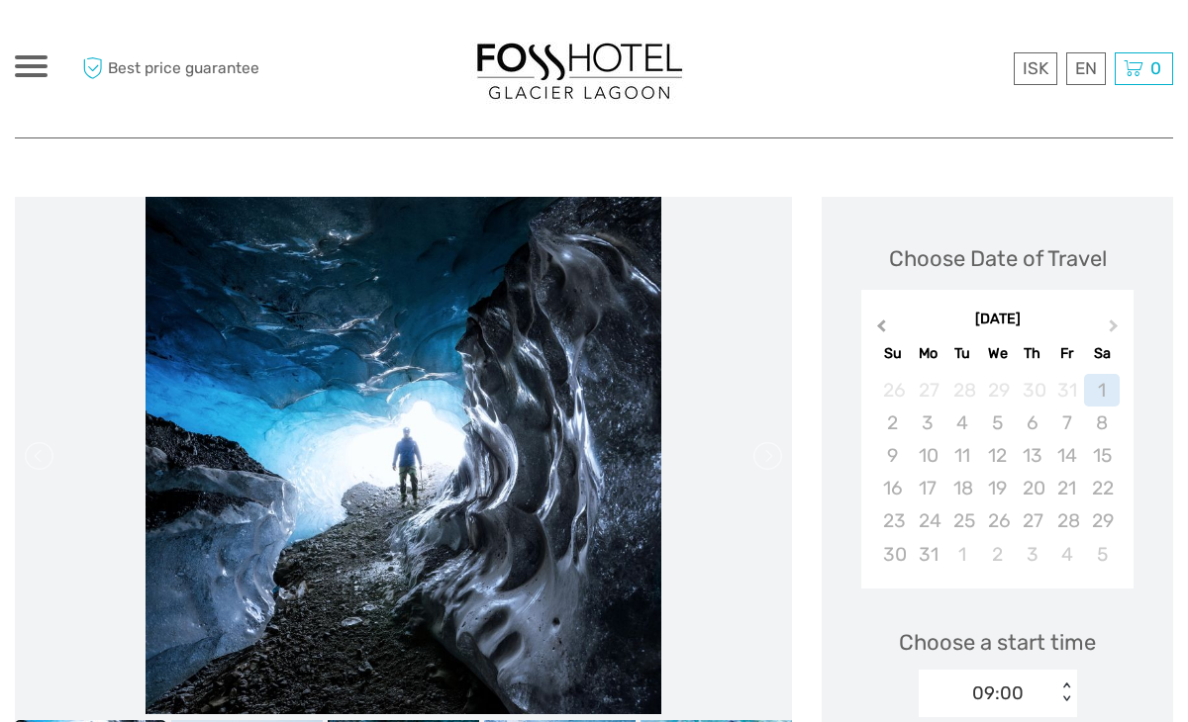
click at [879, 333] on button "Previous Month" at bounding box center [879, 331] width 32 height 32
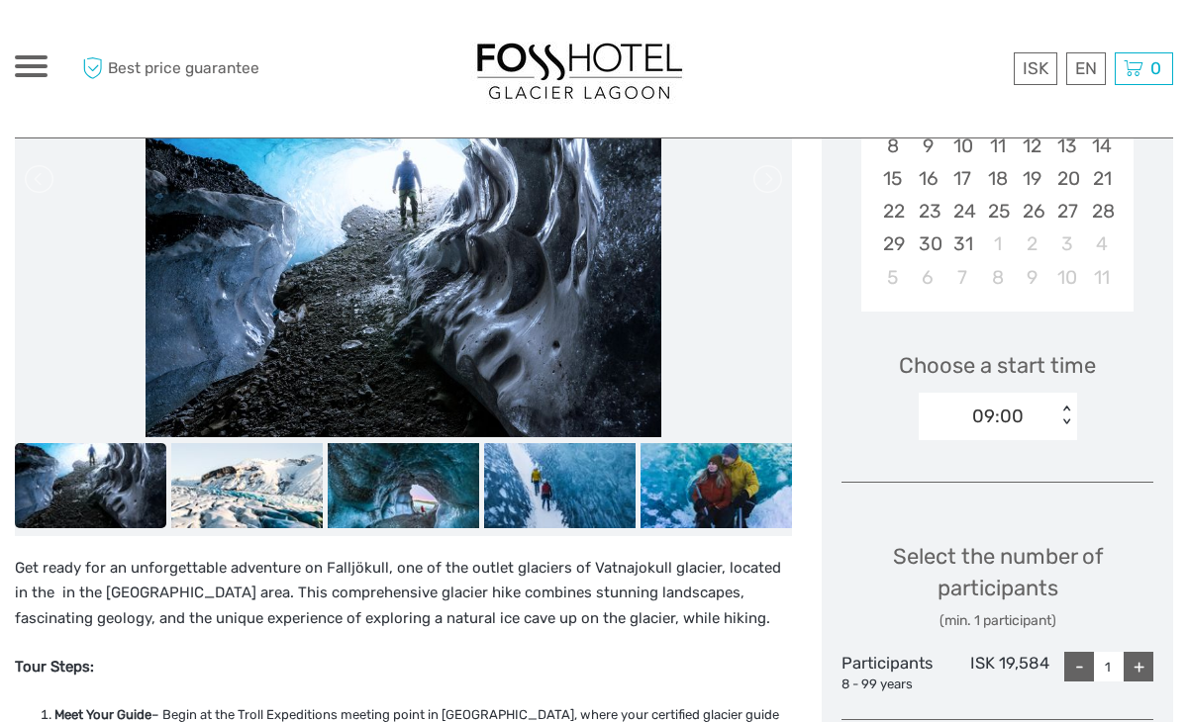
scroll to position [472, 0]
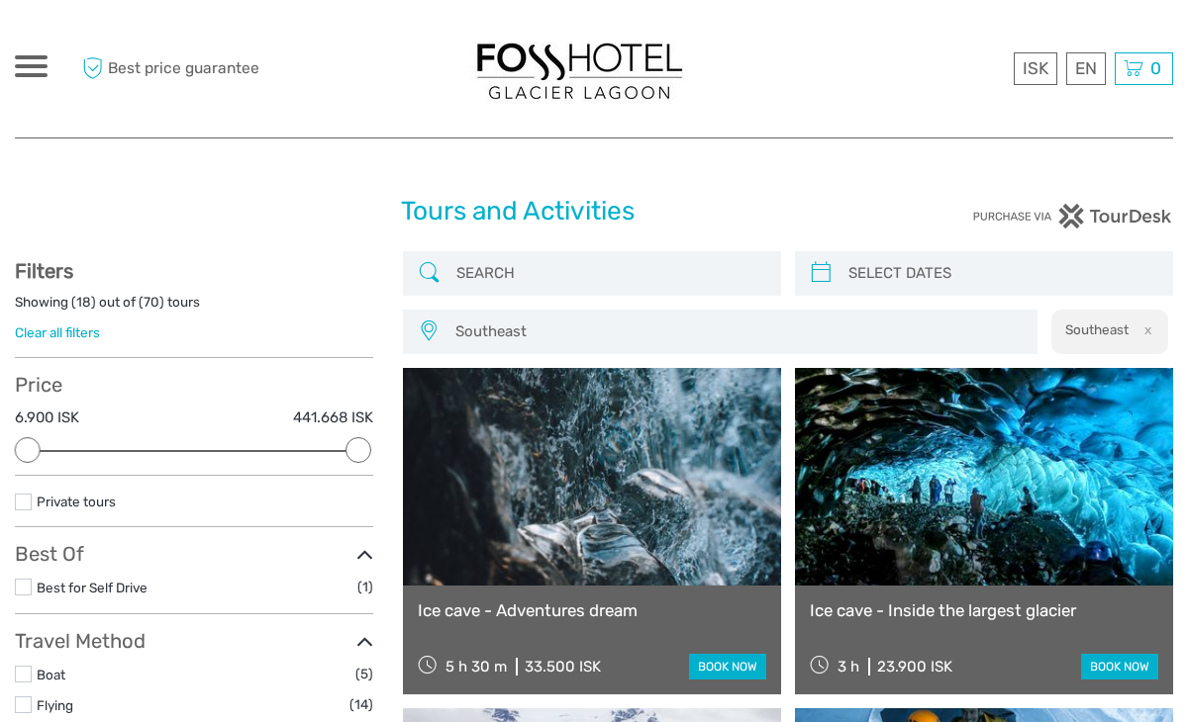
scroll to position [2931, 0]
